Goal: Task Accomplishment & Management: Manage account settings

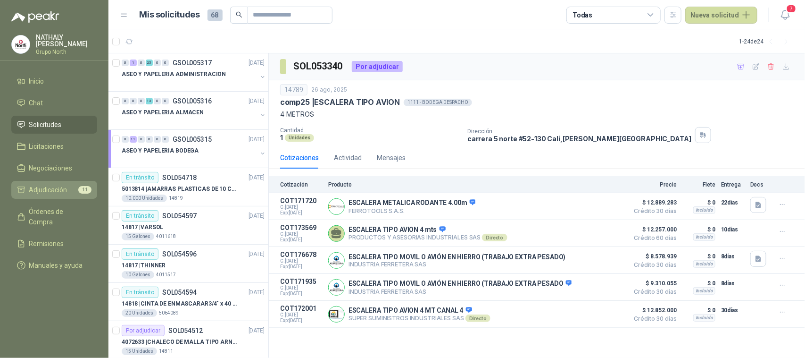
click at [68, 182] on link "Adjudicación 11" at bounding box center [54, 190] width 86 height 18
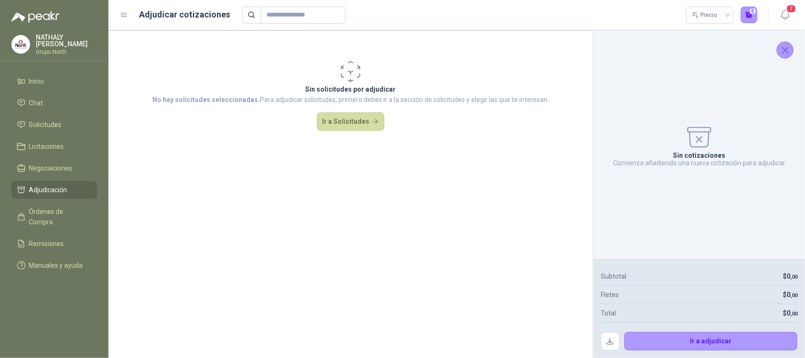
click at [783, 52] on icon "Cerrar" at bounding box center [786, 50] width 12 height 12
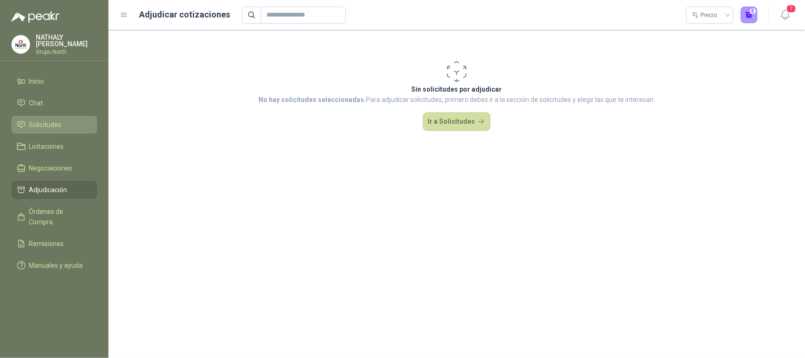
click at [52, 118] on link "Solicitudes" at bounding box center [54, 125] width 86 height 18
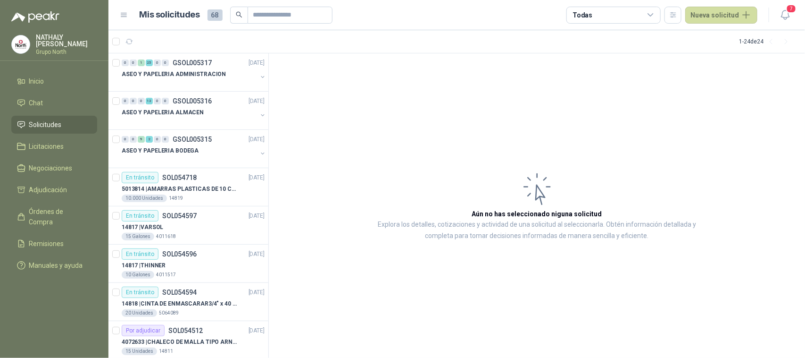
click at [653, 16] on icon at bounding box center [650, 15] width 5 height 2
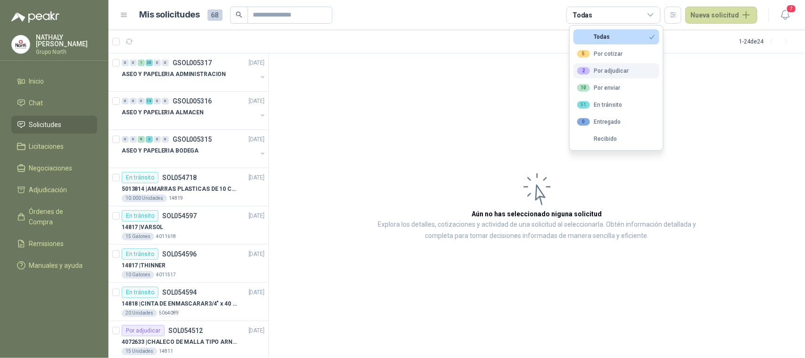
click at [620, 67] on div "2 Por adjudicar" at bounding box center [602, 71] width 51 height 8
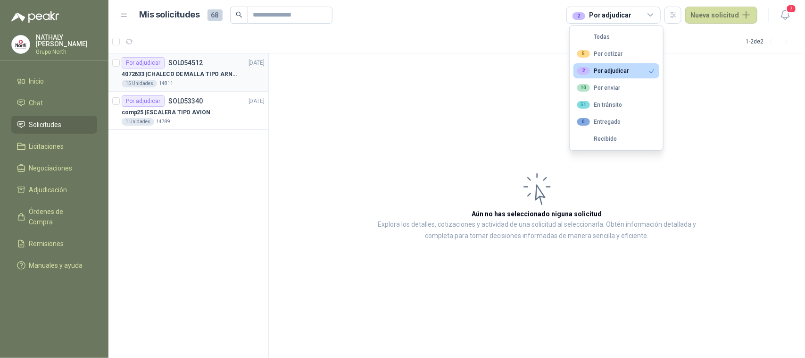
click at [190, 71] on p "4072633 | CHALECO [PERSON_NAME] TIPO [PERSON_NAME]" at bounding box center [180, 74] width 117 height 9
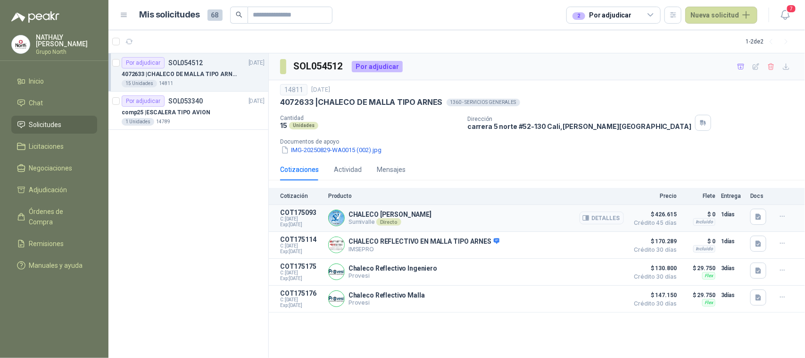
click at [607, 219] on button "Detalles" at bounding box center [602, 217] width 44 height 13
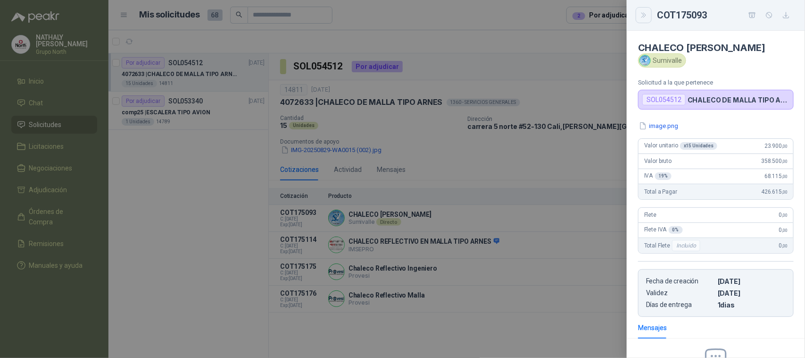
click at [643, 17] on icon "Close" at bounding box center [644, 15] width 8 height 8
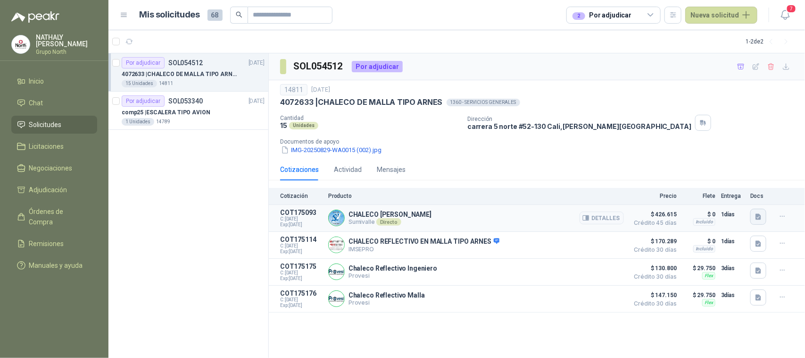
click at [760, 217] on icon "button" at bounding box center [759, 216] width 6 height 6
click at [727, 194] on icon "button" at bounding box center [725, 195] width 8 height 8
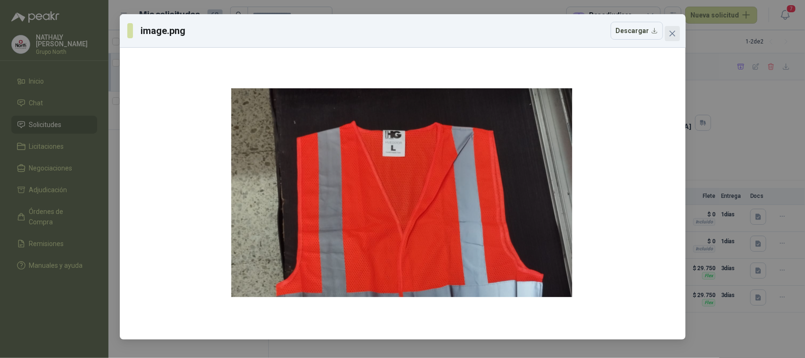
click at [676, 29] on button "Close" at bounding box center [672, 33] width 15 height 15
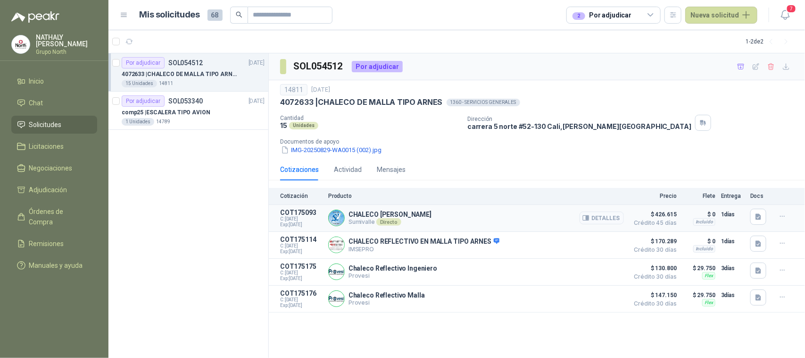
click at [615, 220] on button "Detalles" at bounding box center [602, 217] width 44 height 13
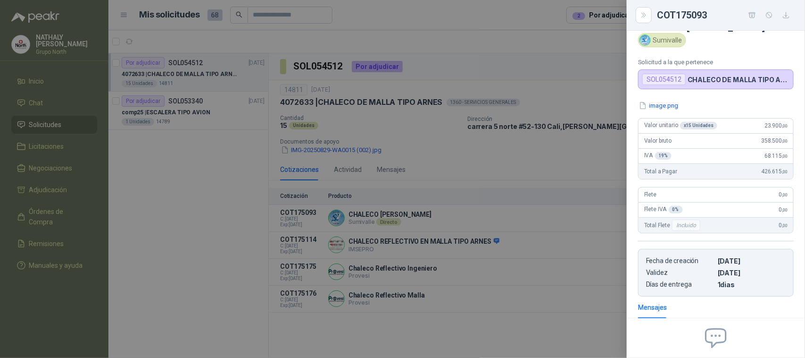
scroll to position [0, 0]
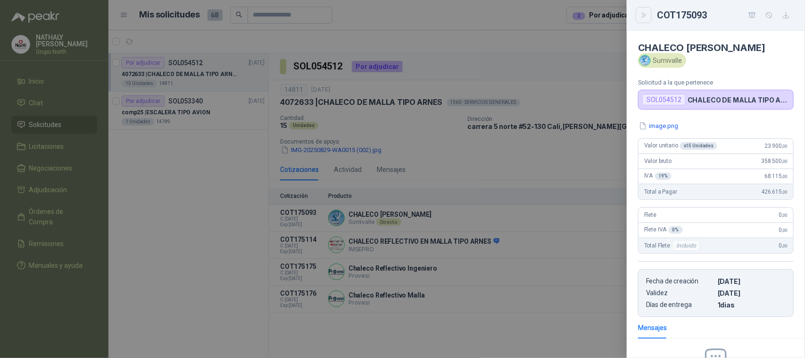
click at [650, 14] on button "Close" at bounding box center [644, 15] width 16 height 16
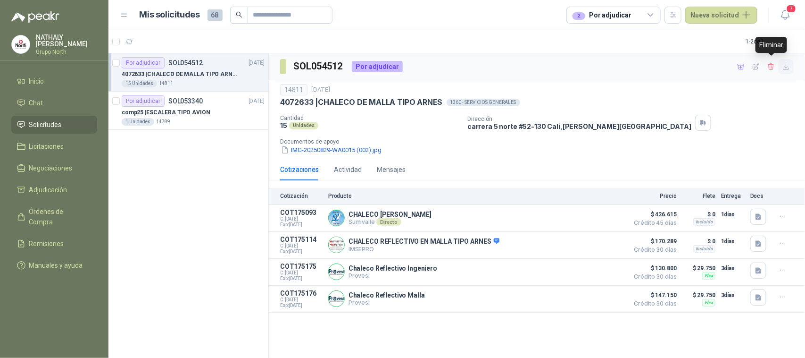
click at [788, 65] on icon "button" at bounding box center [786, 67] width 8 height 8
click at [611, 15] on div "2 Por adjudicar" at bounding box center [602, 15] width 59 height 10
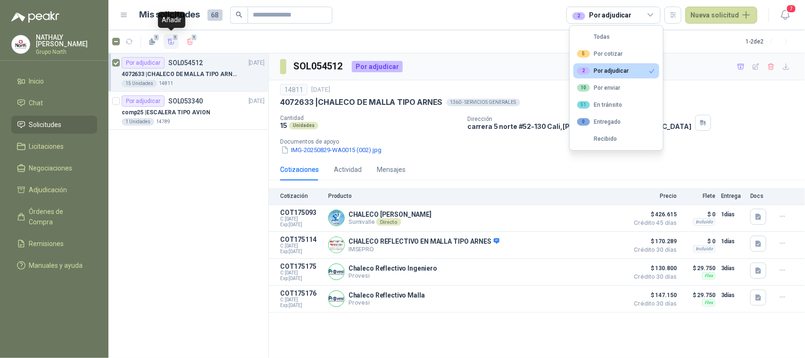
click at [172, 41] on icon "button" at bounding box center [171, 42] width 8 height 8
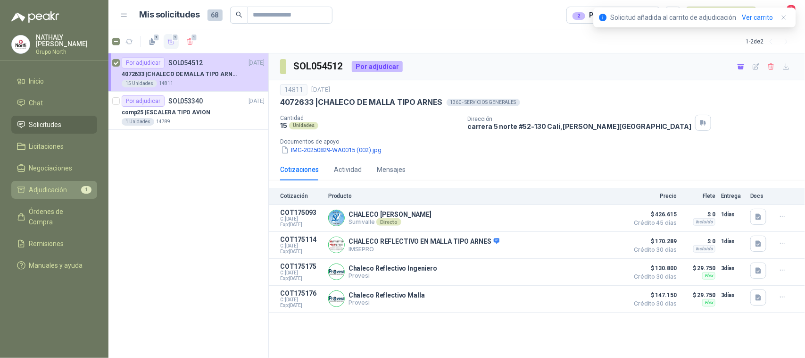
click at [69, 188] on li "Adjudicación 1" at bounding box center [54, 189] width 75 height 10
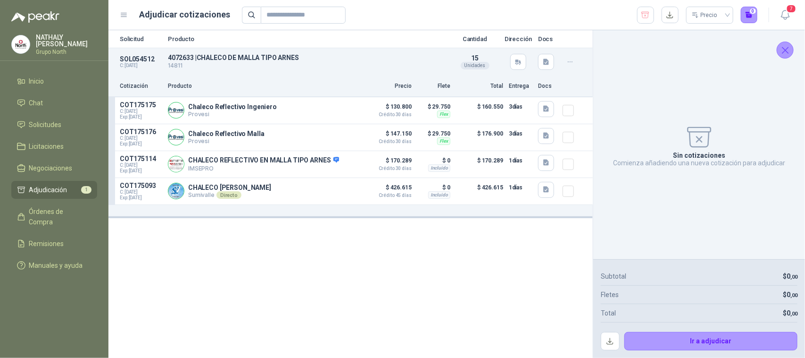
click at [786, 46] on icon "Cerrar" at bounding box center [786, 50] width 12 height 12
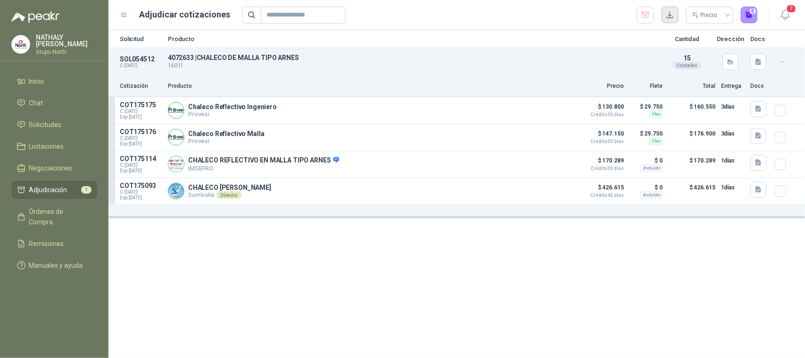
click at [672, 15] on button "button" at bounding box center [670, 15] width 17 height 17
click at [765, 111] on button "button" at bounding box center [758, 109] width 16 height 16
click at [749, 85] on button "image.png" at bounding box center [740, 88] width 41 height 10
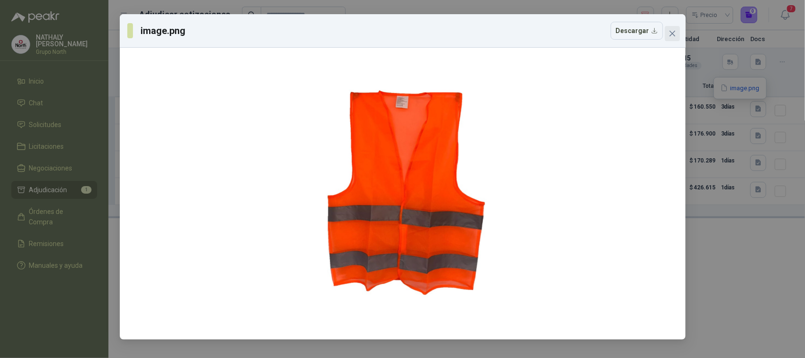
click at [669, 32] on icon "close" at bounding box center [673, 34] width 8 height 8
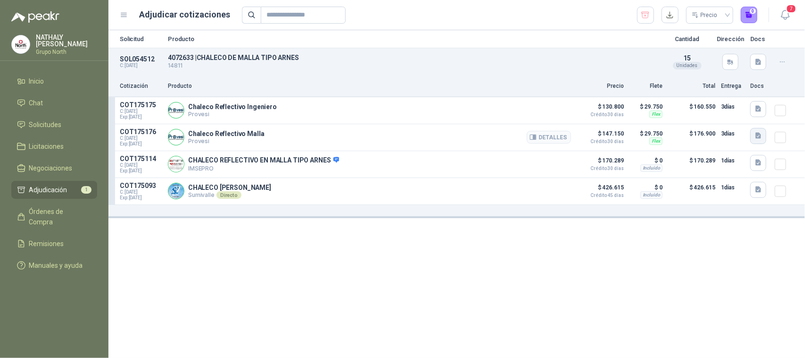
click at [757, 135] on icon "button" at bounding box center [759, 136] width 6 height 6
click at [745, 116] on button "image.png" at bounding box center [740, 116] width 41 height 10
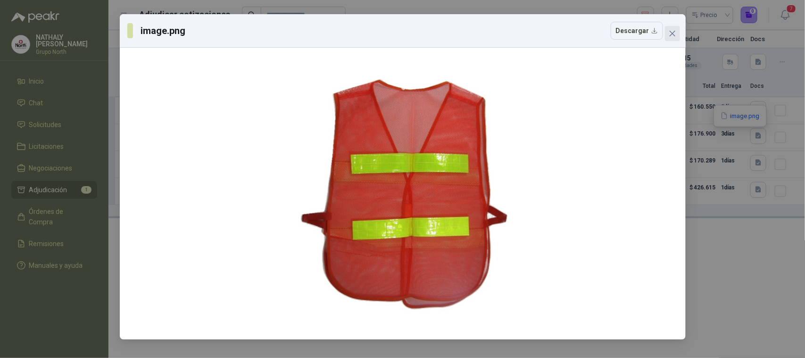
click at [670, 36] on icon "close" at bounding box center [673, 34] width 8 height 8
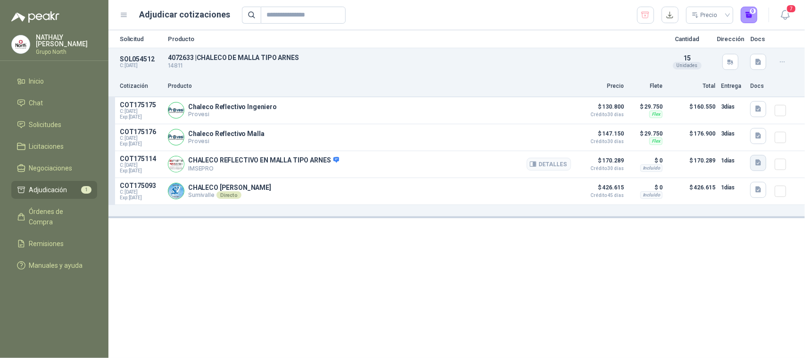
click at [762, 166] on icon "button" at bounding box center [759, 162] width 8 height 8
click at [708, 146] on button "Captura de pantalla [DATE] 093055.png" at bounding box center [701, 144] width 119 height 10
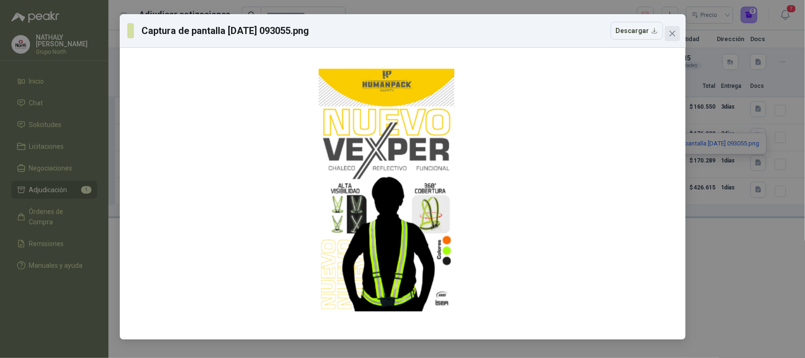
click at [669, 36] on icon "close" at bounding box center [673, 34] width 8 height 8
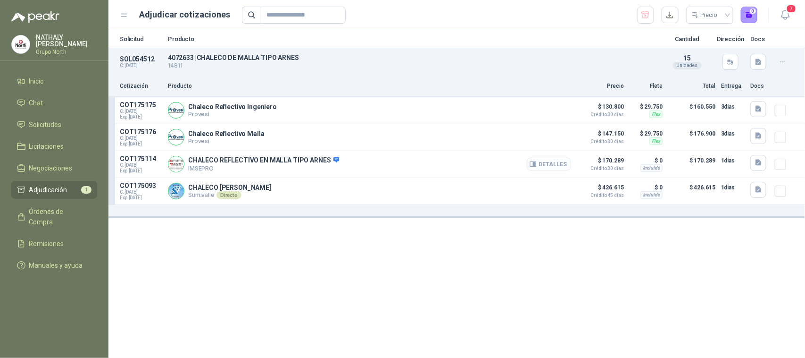
click at [553, 168] on button "Detalles" at bounding box center [549, 164] width 44 height 13
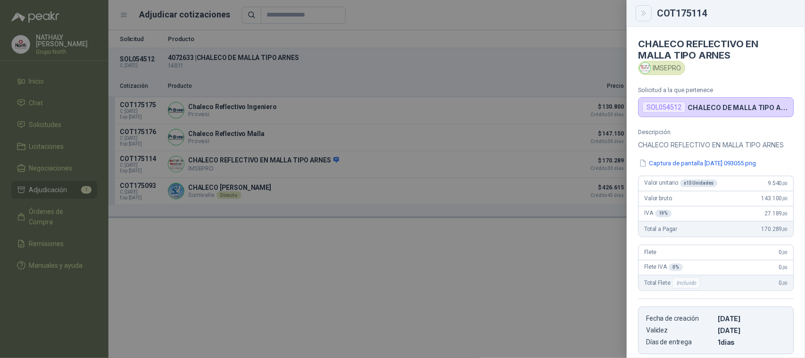
click at [644, 9] on icon "Close" at bounding box center [644, 13] width 8 height 8
